Goal: Information Seeking & Learning: Learn about a topic

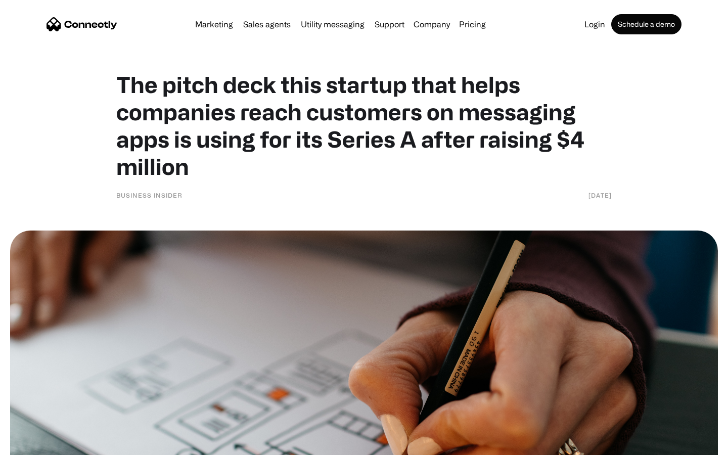
scroll to position [4381, 0]
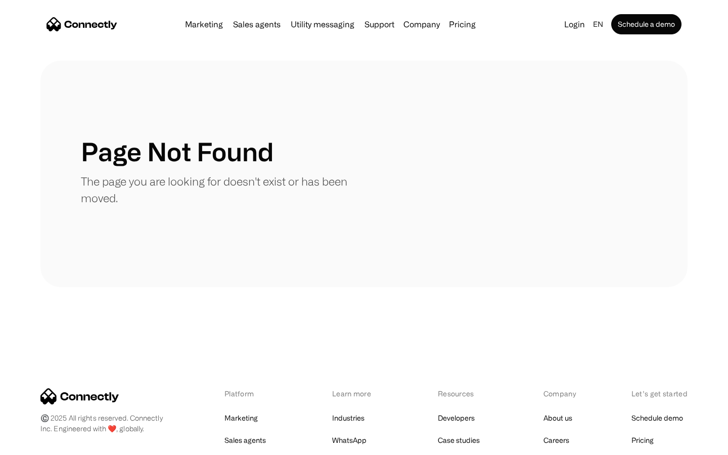
scroll to position [184, 0]
